Goal: Find specific page/section: Find specific page/section

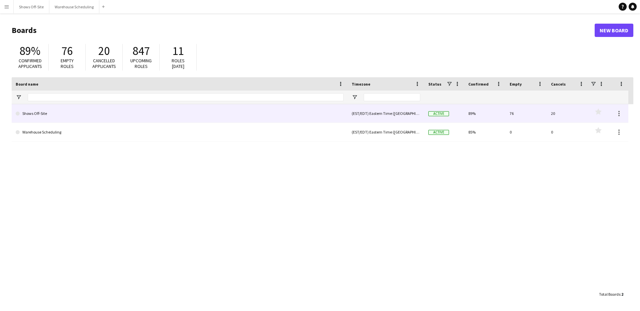
click at [61, 117] on link "Shows Off-Site" at bounding box center [180, 113] width 328 height 19
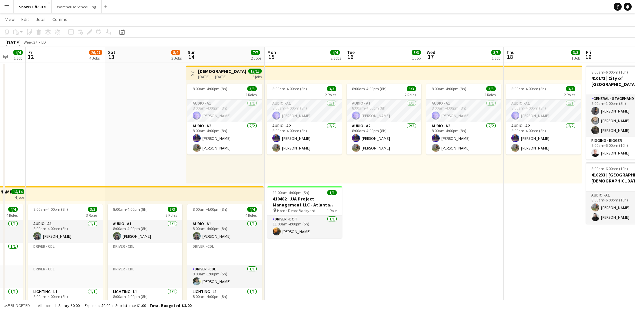
scroll to position [0, 214]
